Goal: Transaction & Acquisition: Purchase product/service

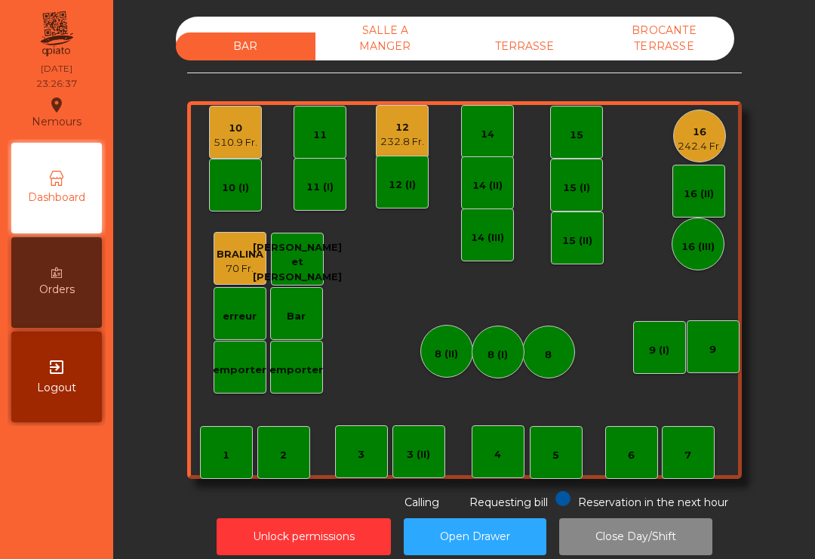
click at [494, 448] on div "4" at bounding box center [497, 454] width 7 height 15
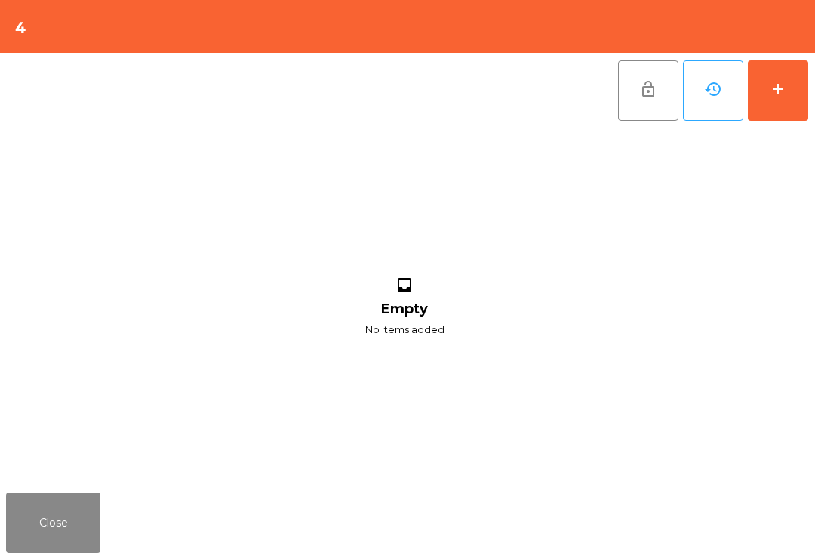
click at [777, 108] on button "add" at bounding box center [778, 90] width 60 height 60
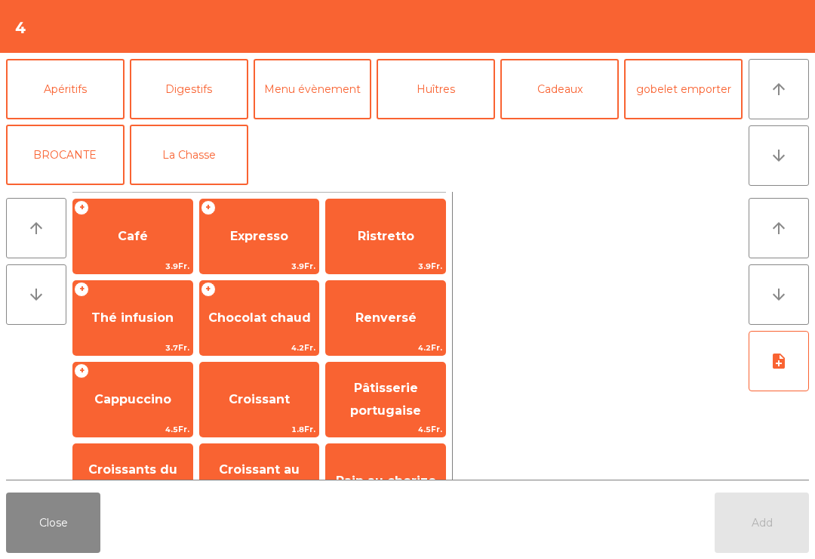
scroll to position [197, 0]
click at [211, 111] on button "Digestifs" at bounding box center [189, 89] width 119 height 60
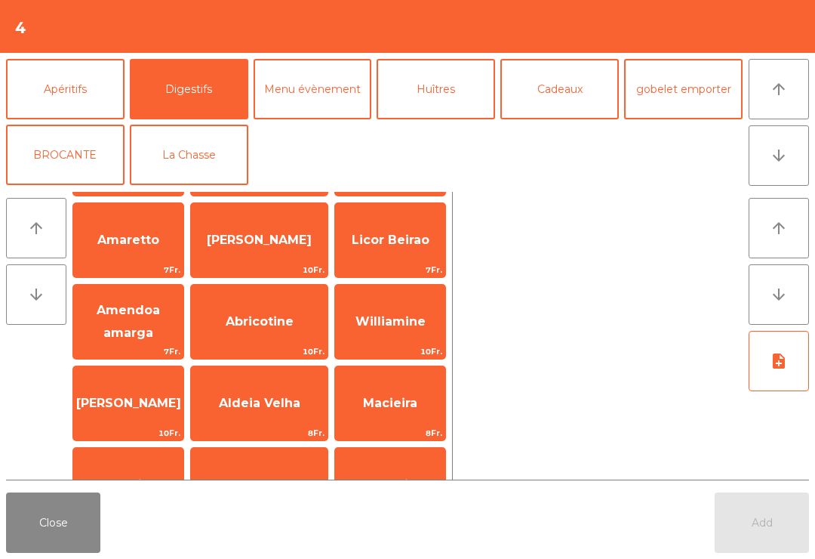
scroll to position [147, 0]
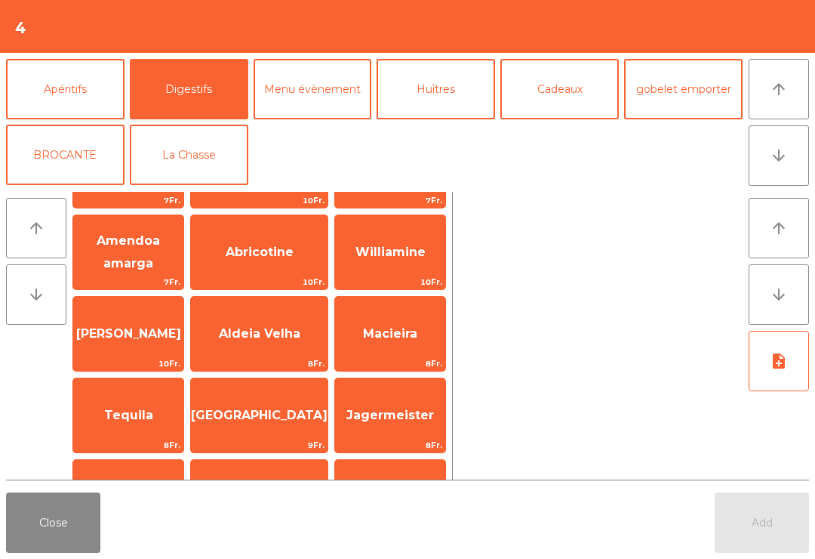
click at [415, 411] on span "Jagermeister" at bounding box center [390, 415] width 88 height 14
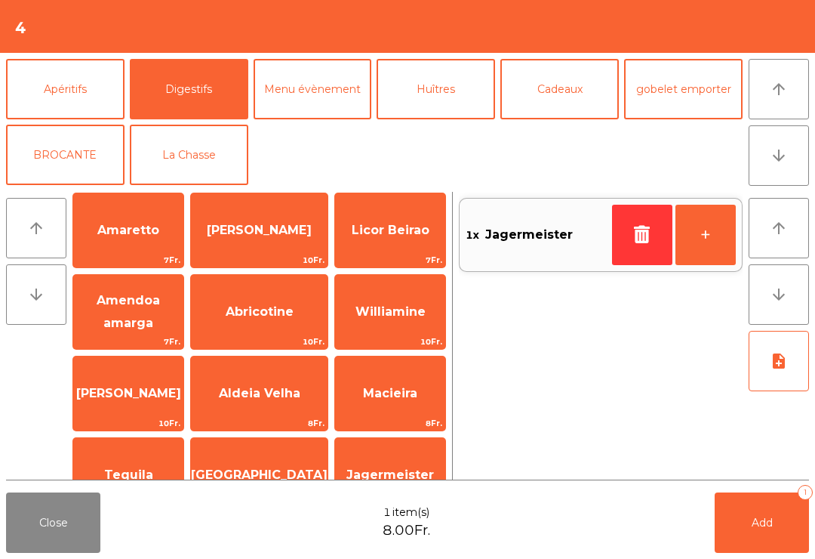
scroll to position [196, 0]
click at [83, 97] on button "Apéritifs" at bounding box center [65, 90] width 119 height 60
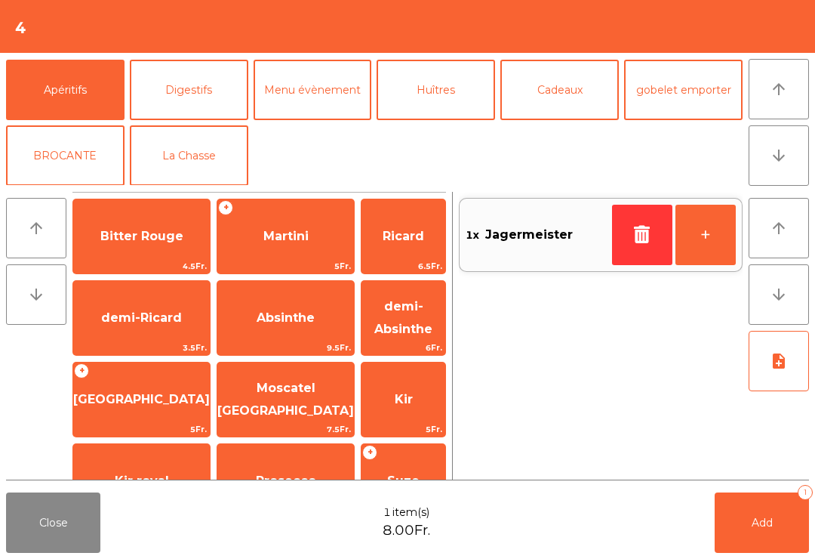
scroll to position [0, 0]
click at [498, 342] on div "1x Jagermeister +" at bounding box center [601, 336] width 284 height 288
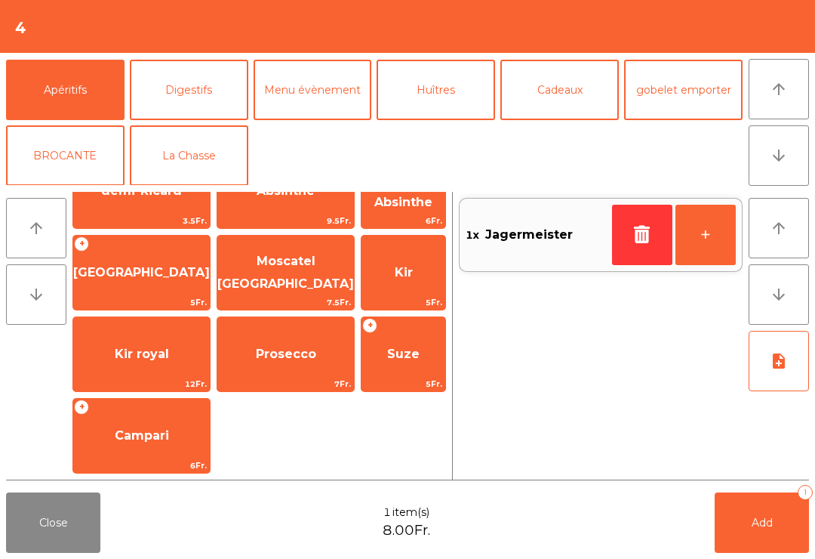
scroll to position [125, 0]
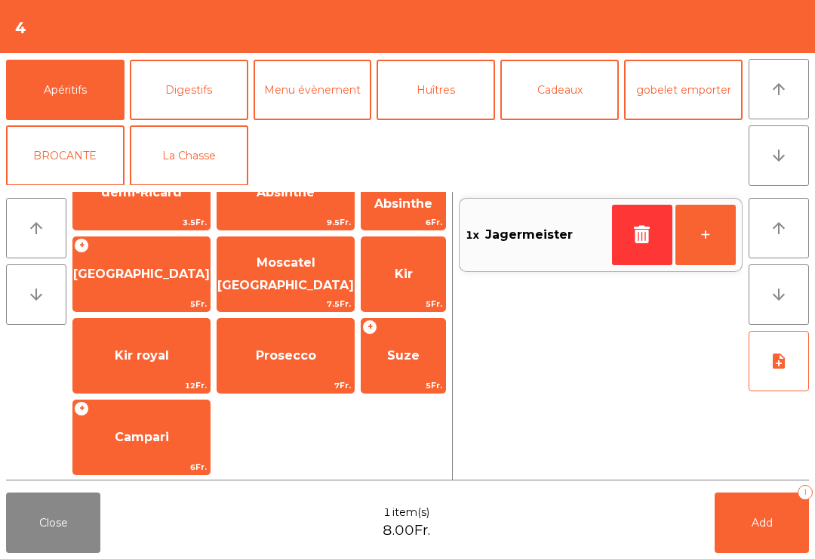
click at [174, 449] on span "Campari" at bounding box center [141, 437] width 137 height 41
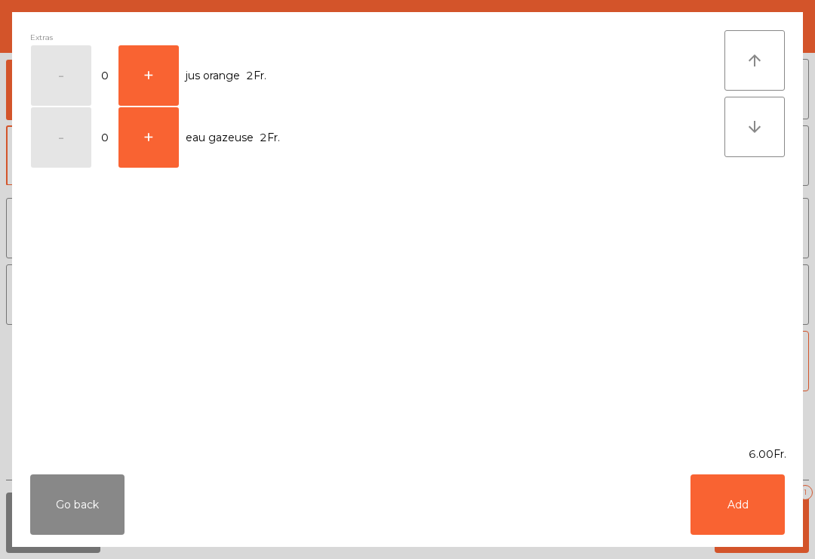
click at [739, 511] on button "Add" at bounding box center [738, 504] width 94 height 60
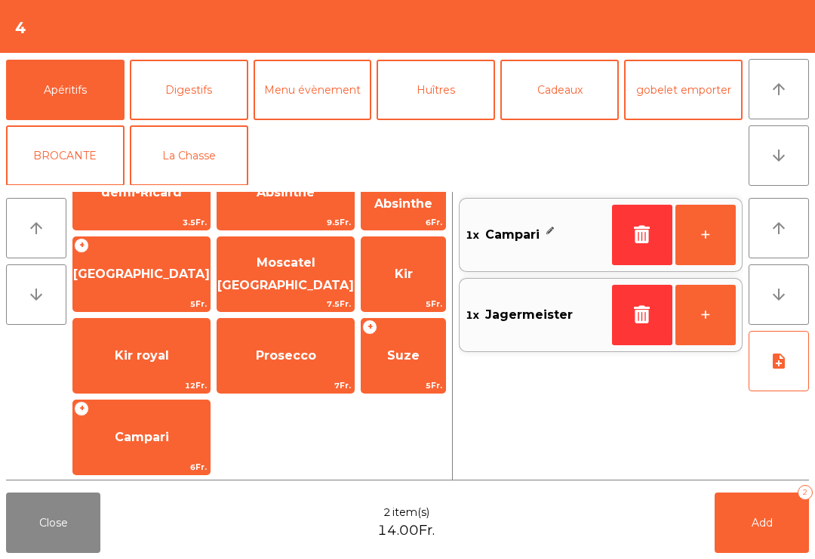
click at [131, 445] on span "Campari" at bounding box center [141, 437] width 137 height 41
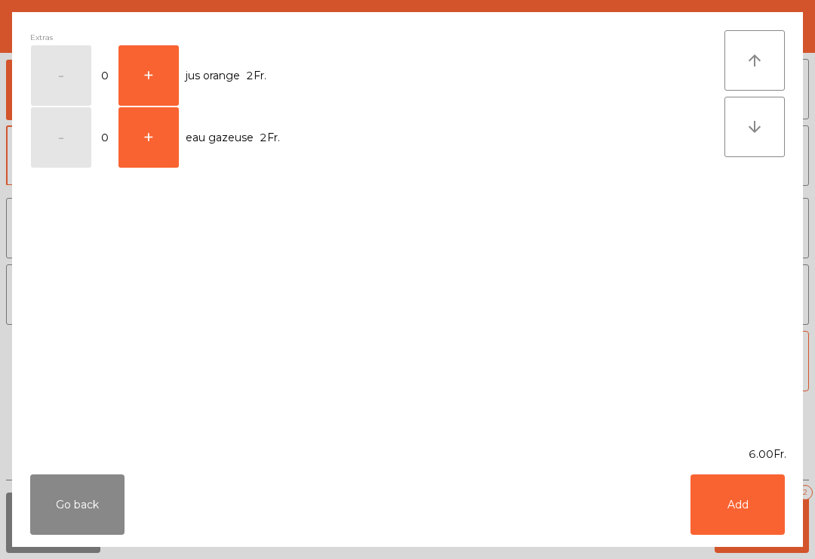
click at [167, 70] on button "+" at bounding box center [149, 75] width 60 height 60
click at [744, 499] on button "Add" at bounding box center [738, 504] width 94 height 60
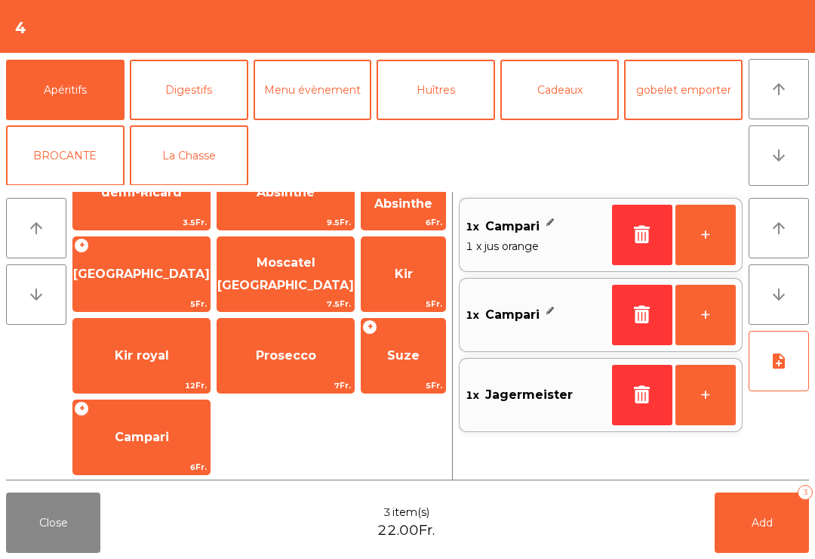
scroll to position [132, 0]
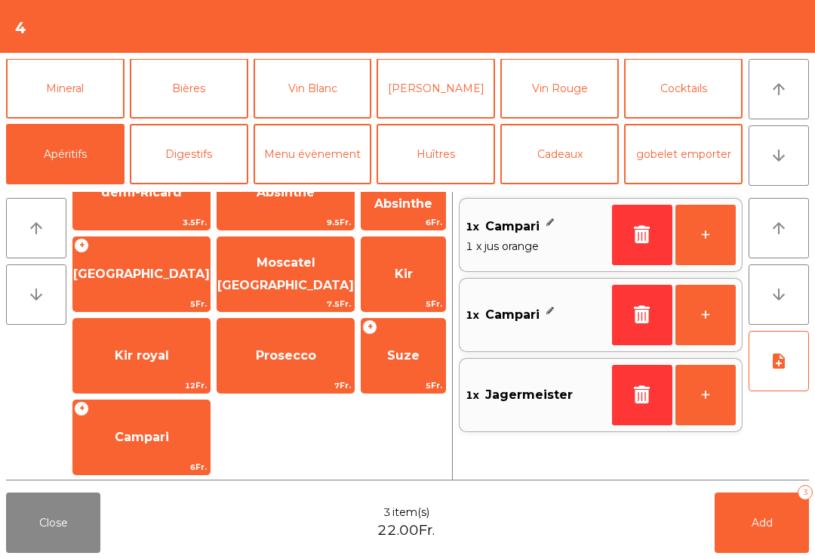
click at [88, 90] on button "Mineral" at bounding box center [65, 88] width 119 height 60
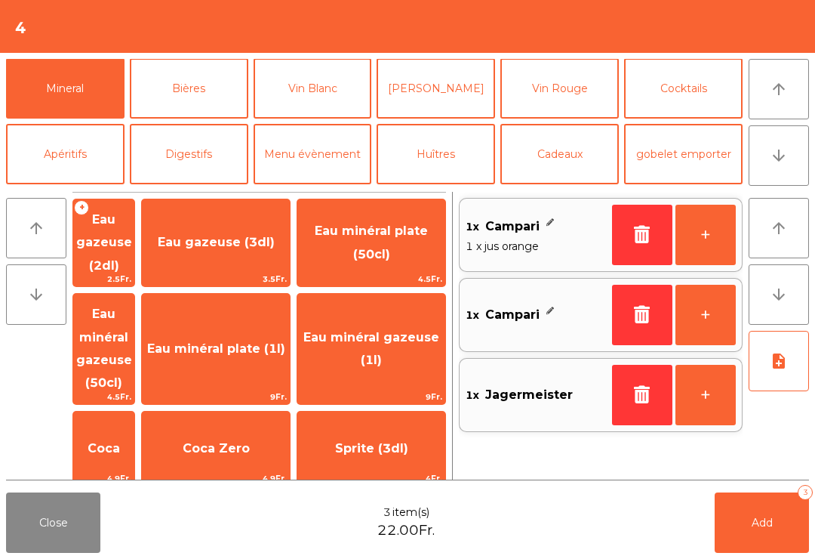
scroll to position [0, 0]
click at [132, 236] on span "Eau gazeuse (2dl)" at bounding box center [104, 242] width 56 height 60
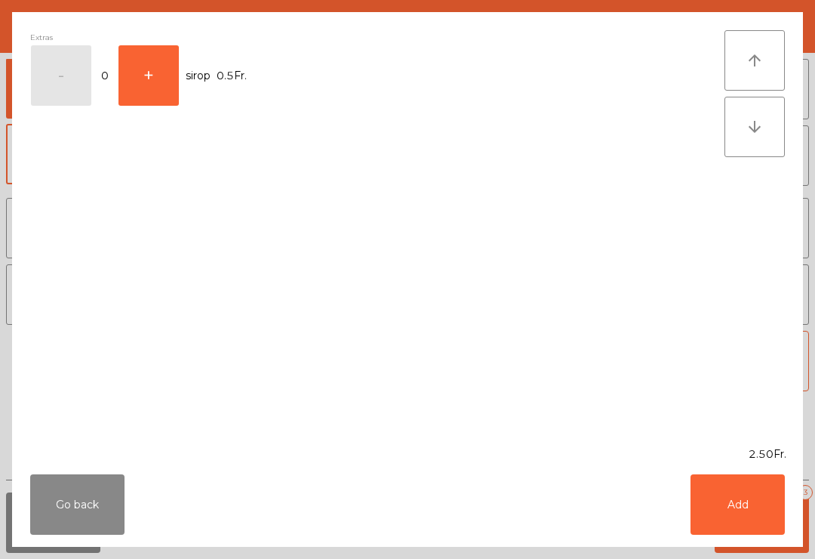
click at [724, 500] on button "Add" at bounding box center [738, 504] width 94 height 60
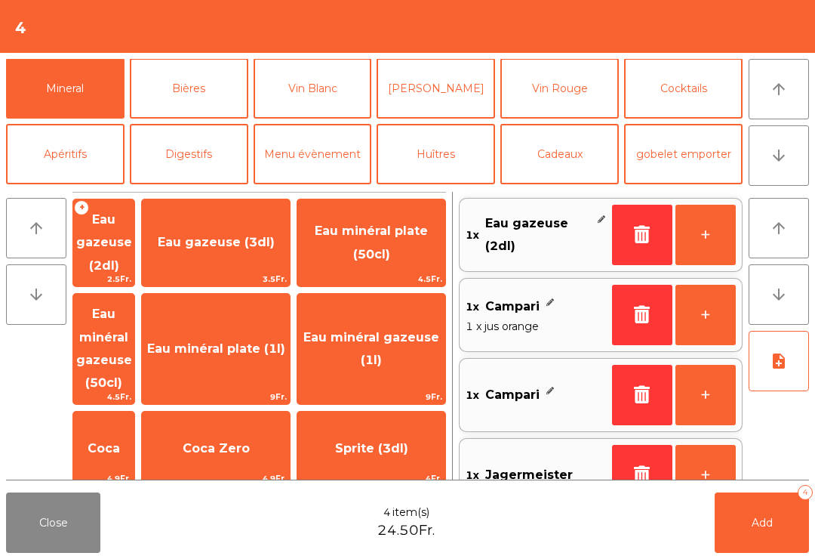
click at [771, 516] on span "Add" at bounding box center [762, 523] width 21 height 14
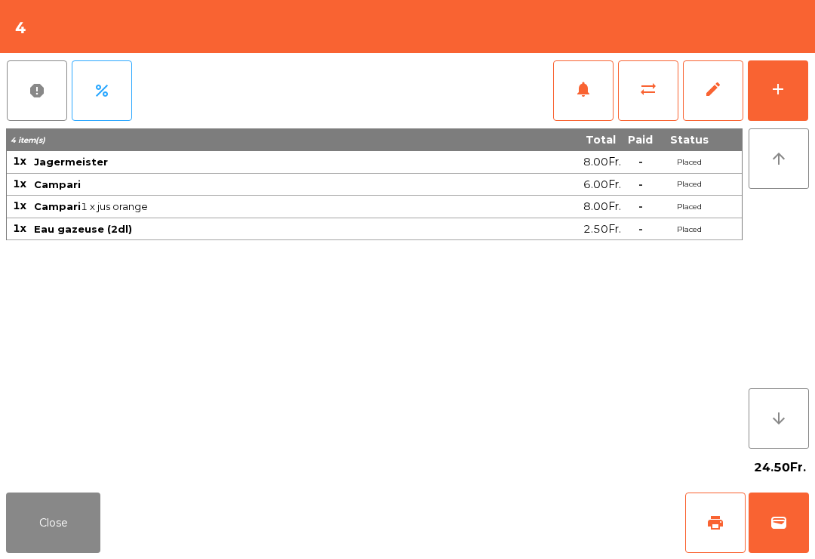
click at [67, 536] on button "Close" at bounding box center [53, 522] width 94 height 60
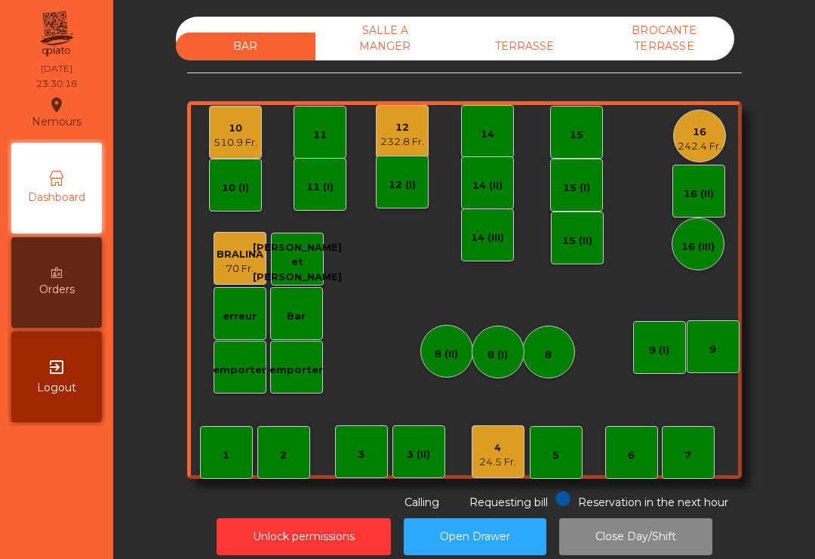
click at [505, 446] on div "4" at bounding box center [497, 447] width 37 height 15
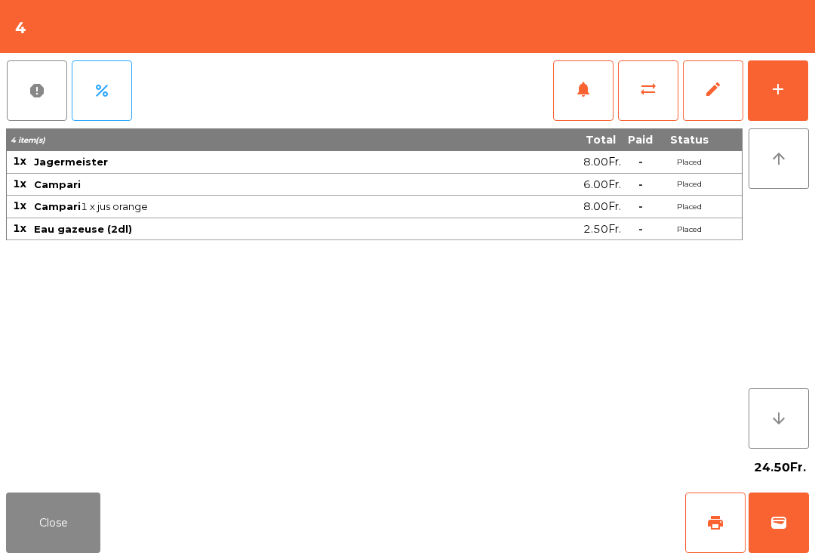
click at [716, 526] on span "print" at bounding box center [716, 522] width 18 height 18
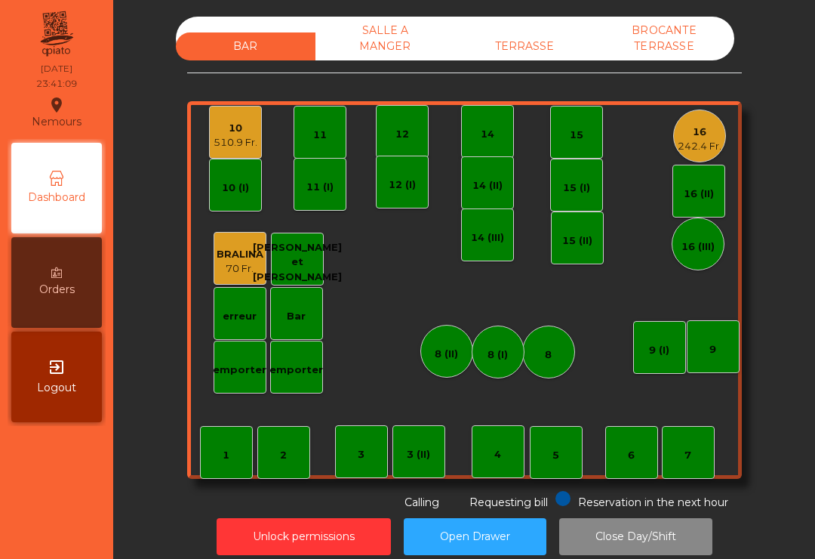
click at [238, 151] on div "10 510.9 Fr." at bounding box center [235, 132] width 53 height 53
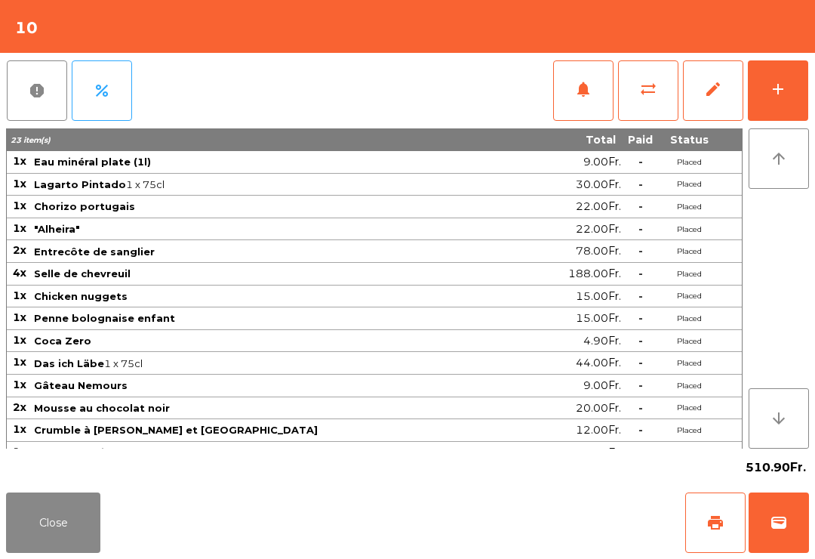
click at [778, 535] on button "wallet" at bounding box center [779, 522] width 60 height 60
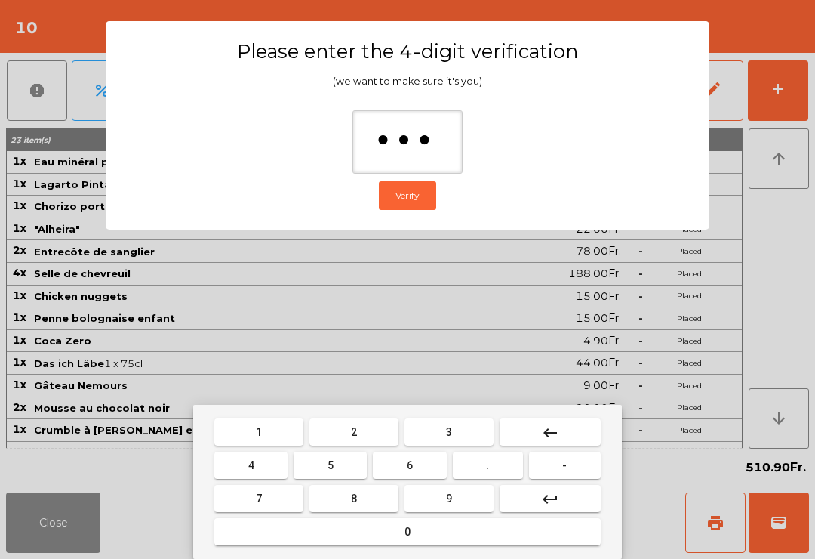
type input "****"
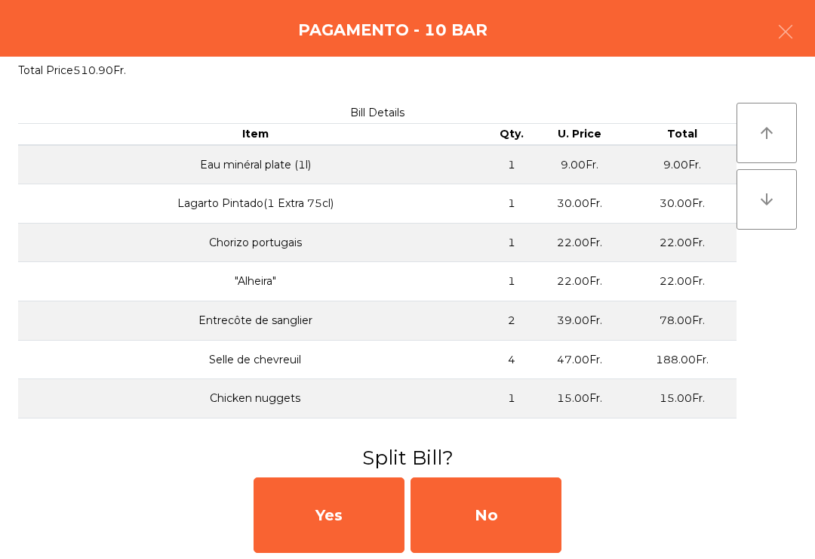
click at [517, 532] on div "No" at bounding box center [486, 514] width 151 height 75
click at [512, 528] on div "No" at bounding box center [486, 514] width 151 height 75
click at [514, 525] on div "No" at bounding box center [486, 514] width 151 height 75
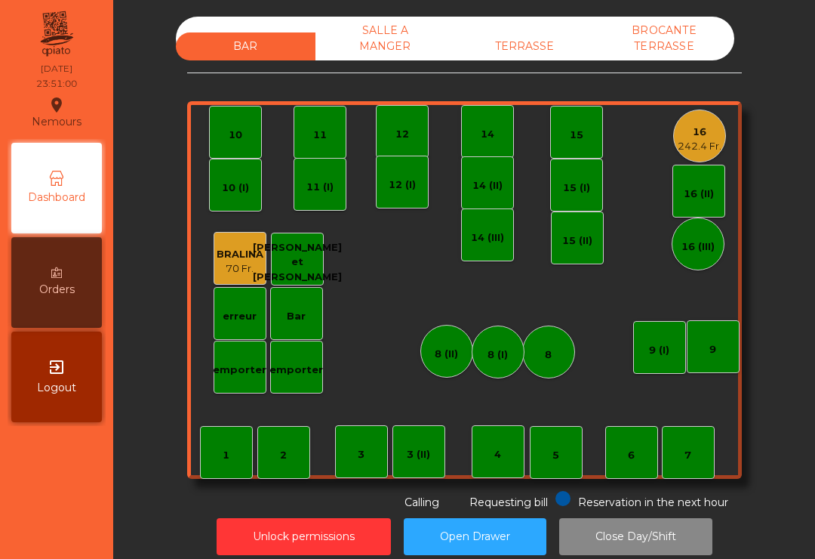
click at [686, 137] on div "16" at bounding box center [700, 132] width 44 height 15
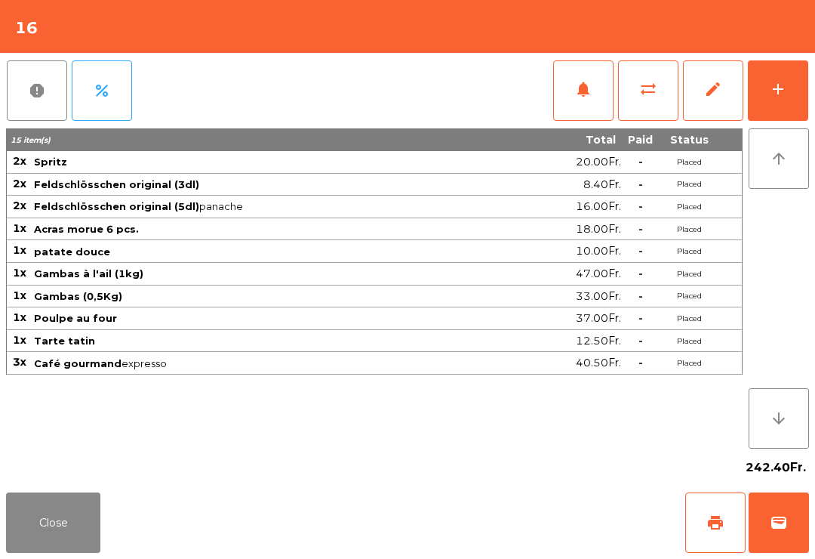
click at [786, 518] on span "wallet" at bounding box center [779, 522] width 18 height 18
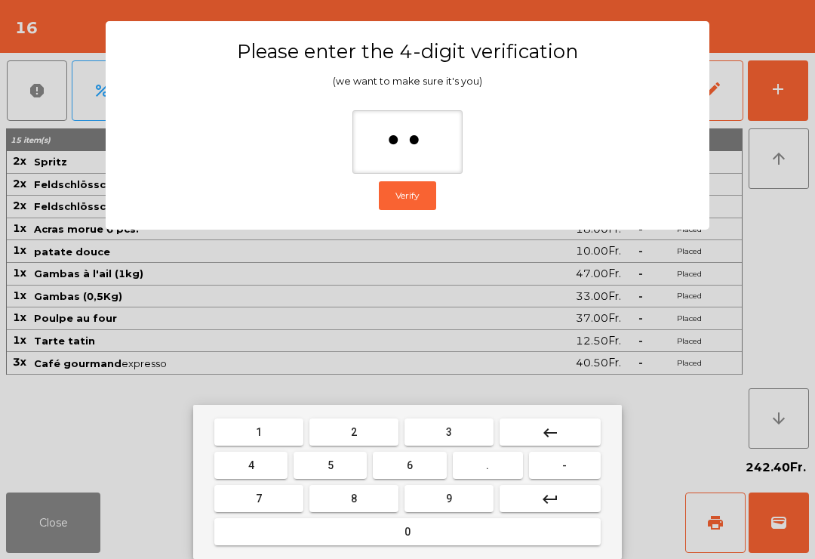
type input "***"
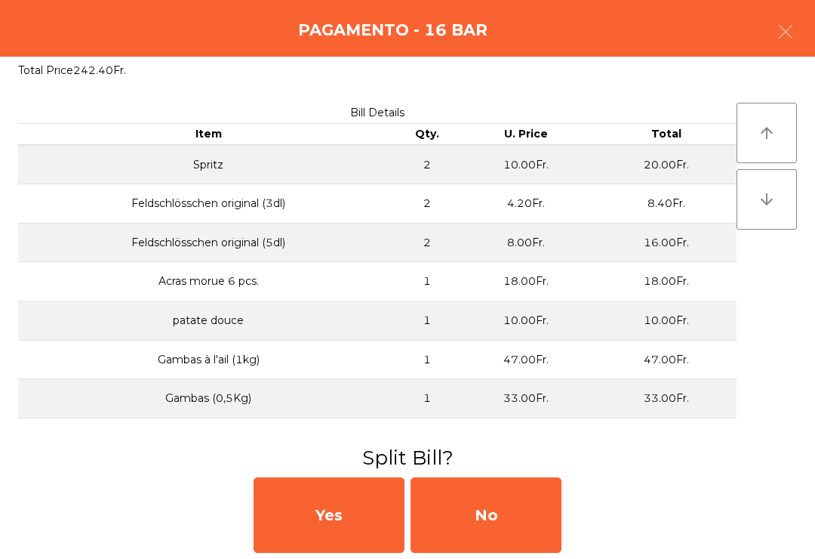
click at [506, 534] on div "No" at bounding box center [486, 514] width 151 height 75
click at [509, 515] on div "MB" at bounding box center [486, 514] width 151 height 75
click at [508, 515] on div "No" at bounding box center [486, 514] width 151 height 75
click at [521, 528] on div "No" at bounding box center [486, 514] width 151 height 75
click at [520, 527] on div "No" at bounding box center [486, 514] width 151 height 75
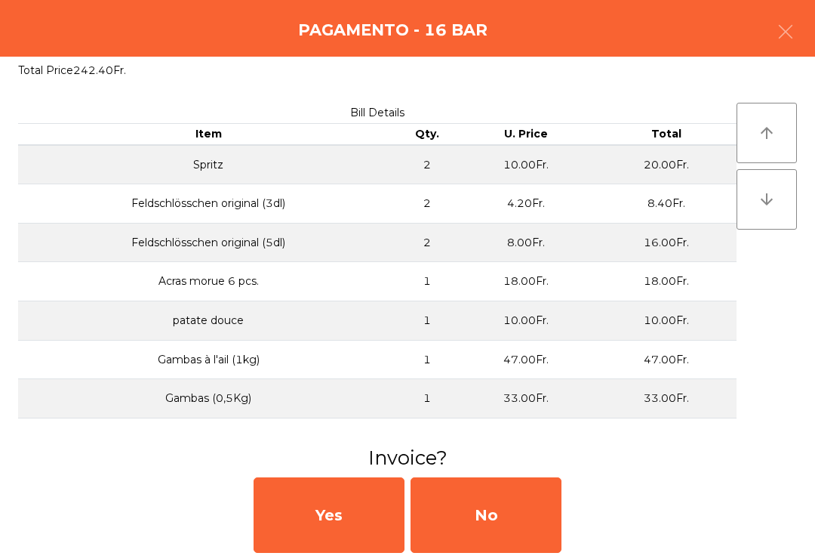
click at [525, 516] on div "No" at bounding box center [486, 514] width 151 height 75
